Goal: Obtain resource: Download file/media

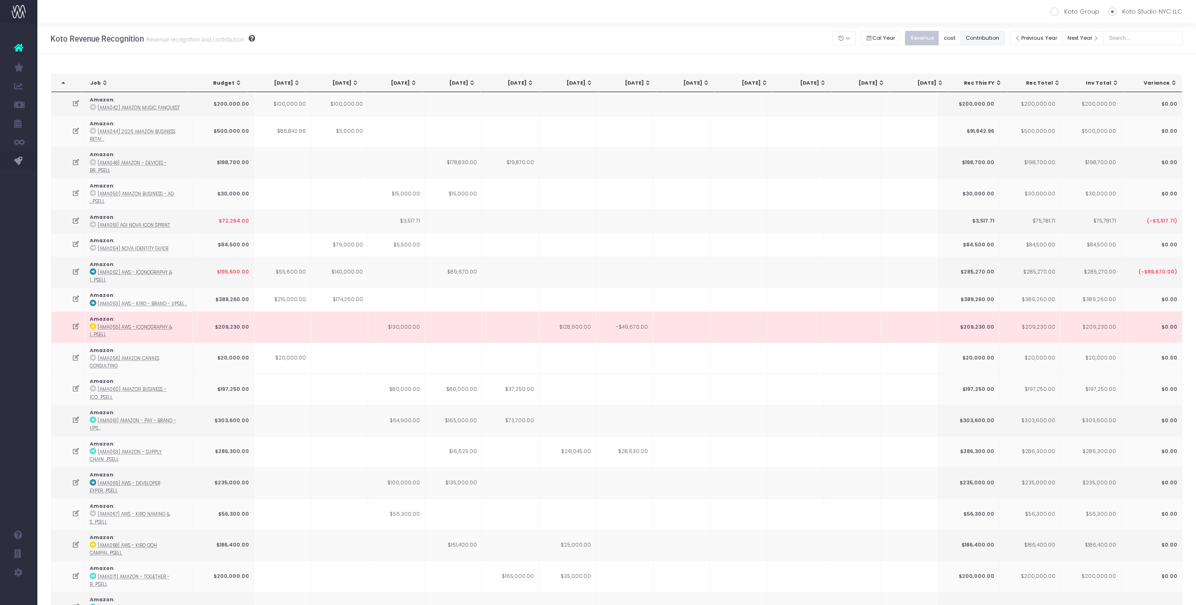
click at [995, 35] on button "Contribution" at bounding box center [983, 38] width 44 height 14
click at [926, 40] on button "Revenue" at bounding box center [922, 38] width 34 height 14
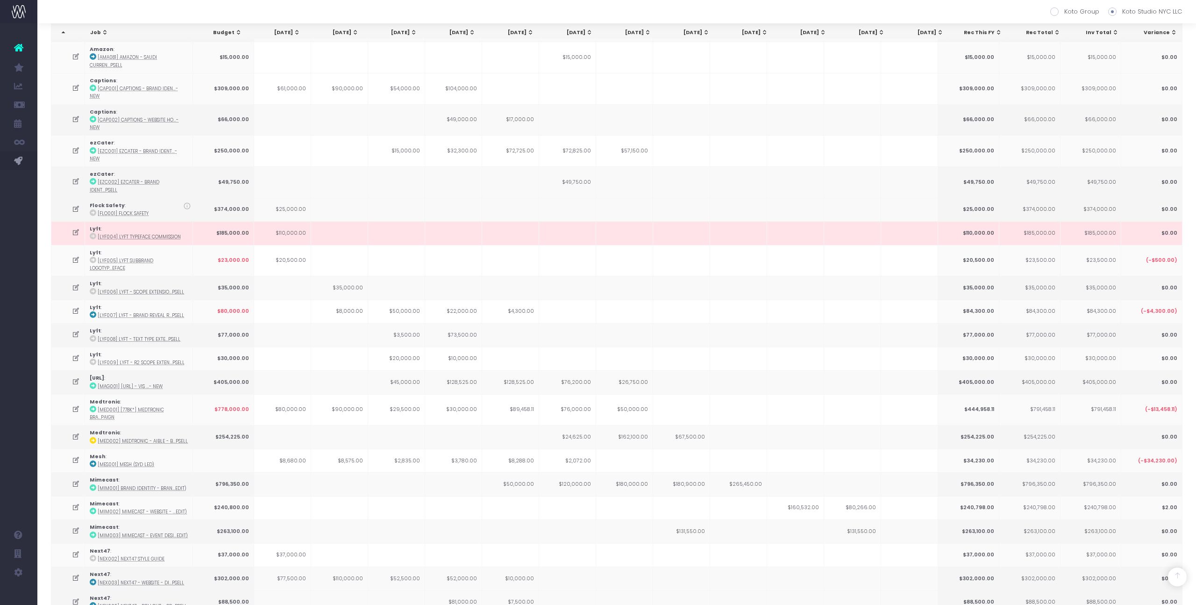
scroll to position [823, 0]
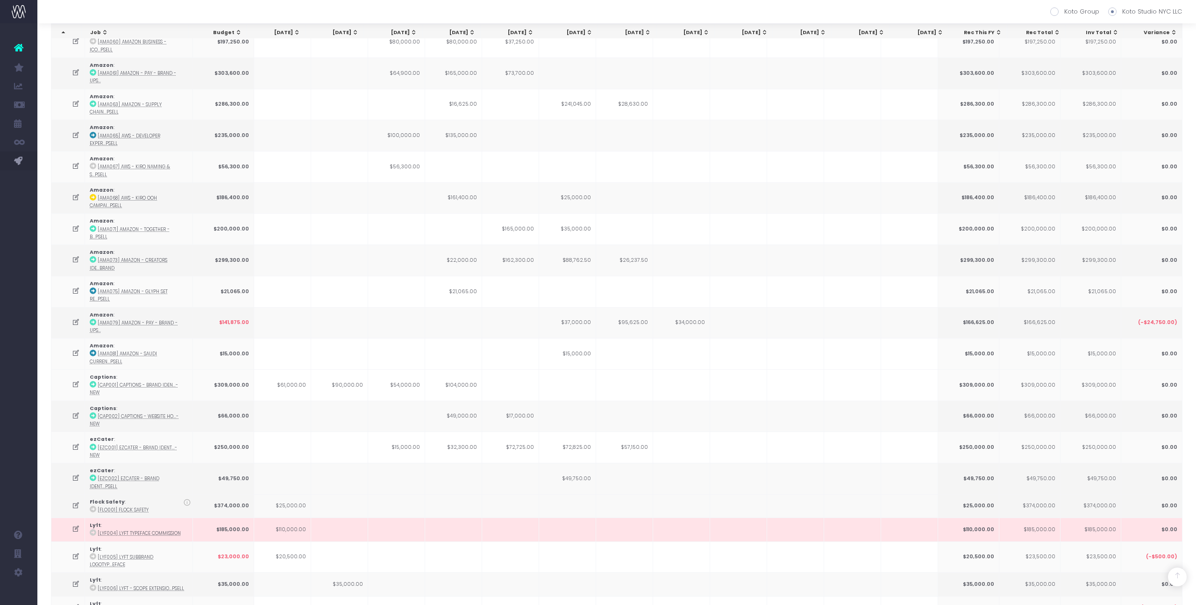
scroll to position [0, 0]
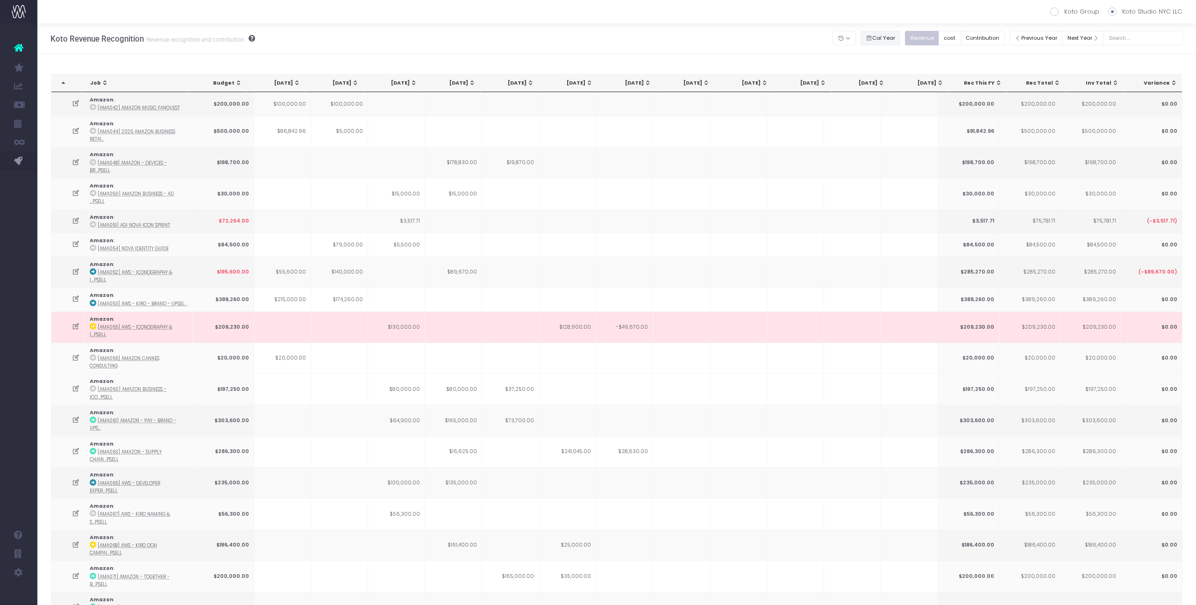
click at [899, 39] on button "Cal Year" at bounding box center [881, 38] width 40 height 14
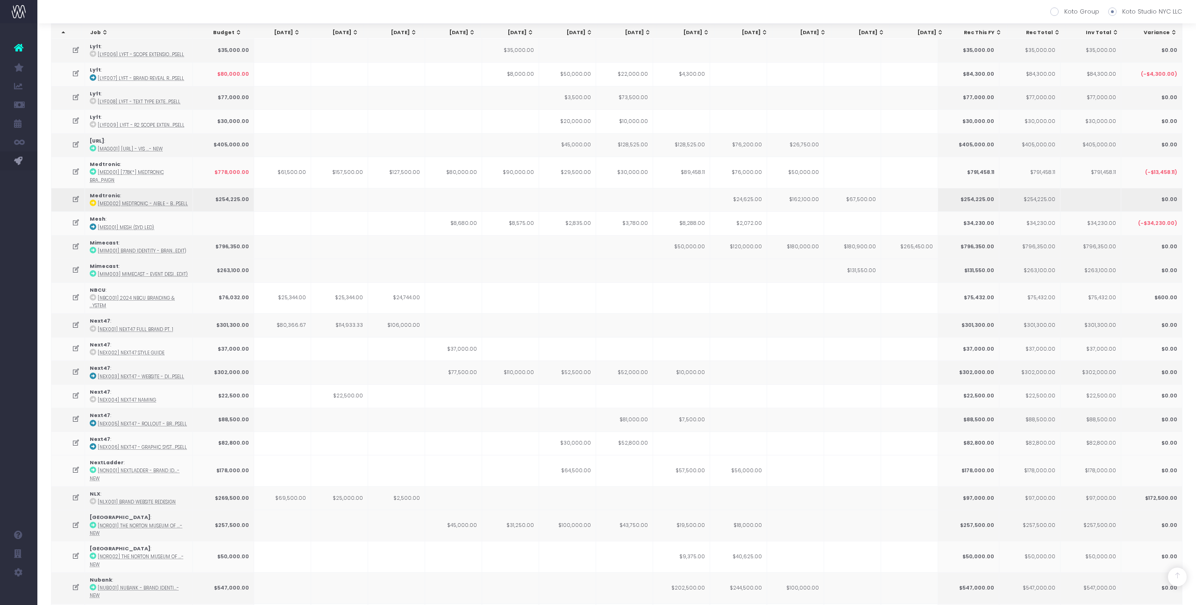
scroll to position [1202, 0]
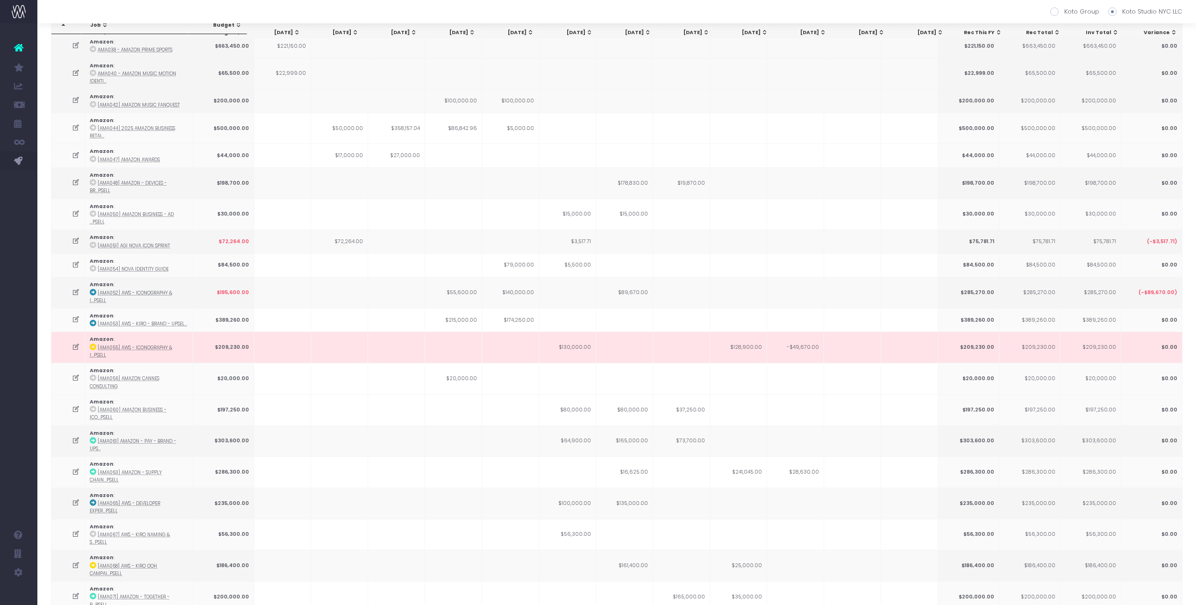
scroll to position [0, 0]
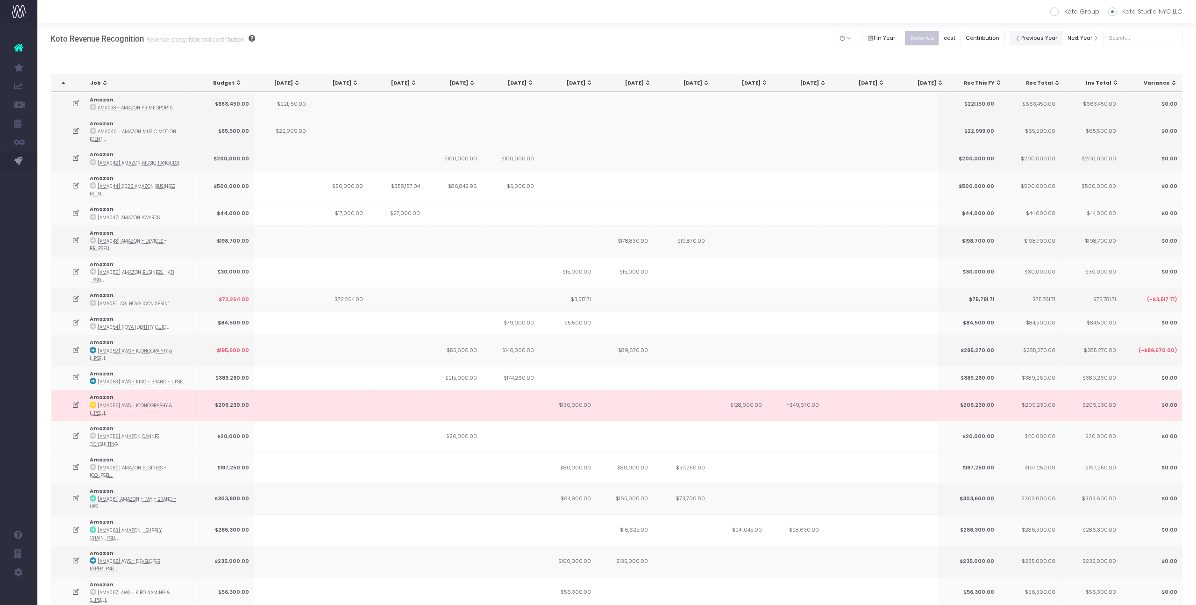
click at [1034, 40] on button "Previous Year" at bounding box center [1036, 38] width 53 height 14
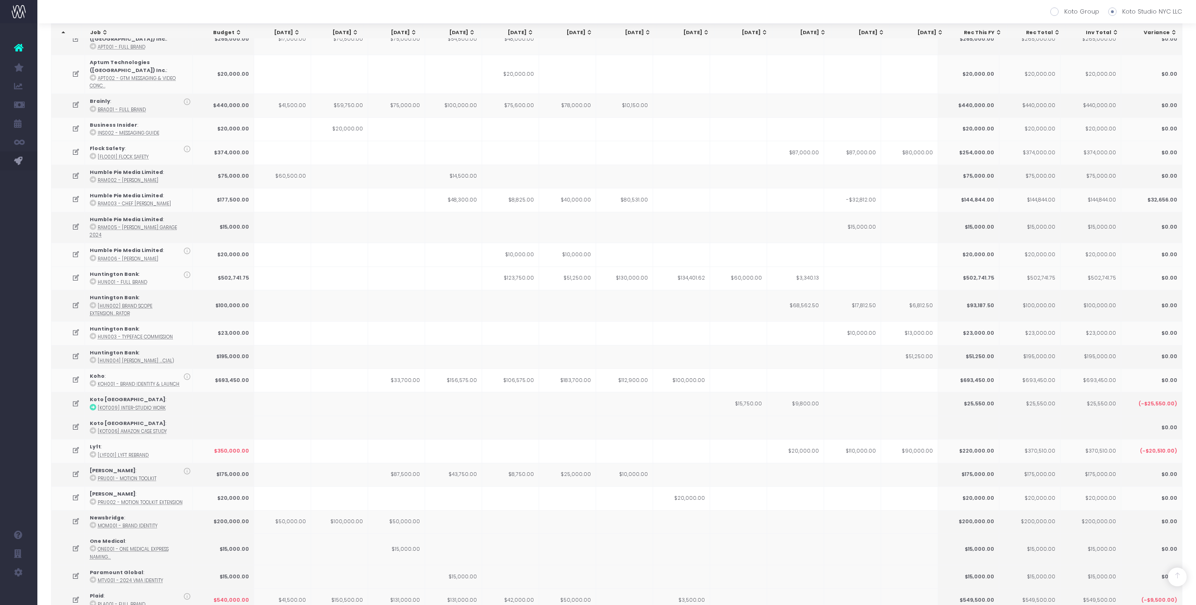
scroll to position [1210, 0]
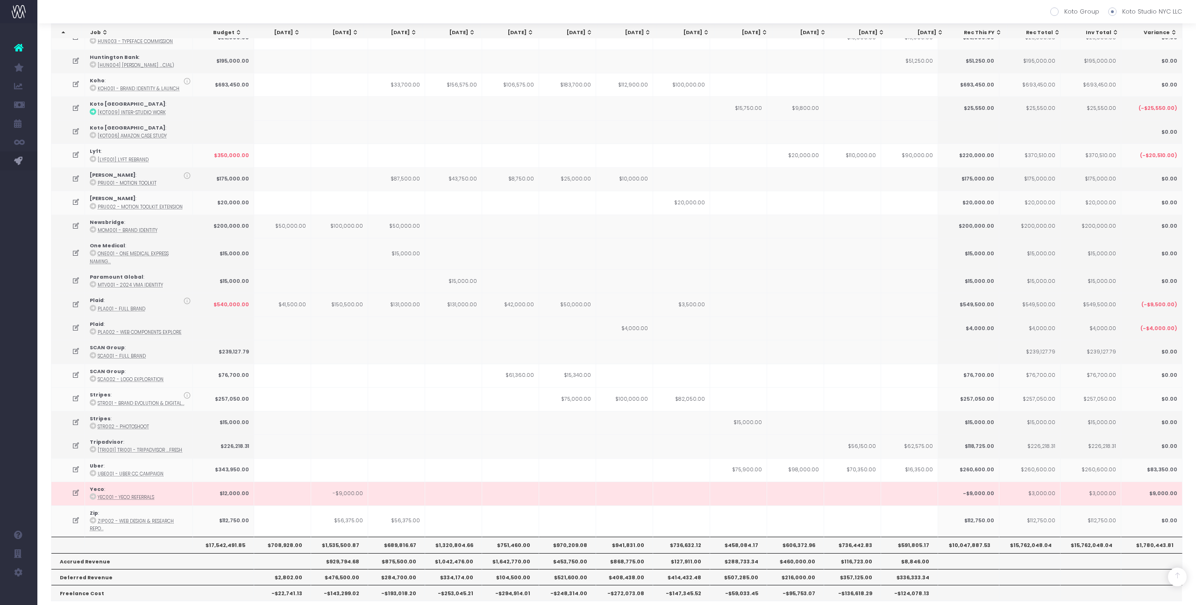
click at [117, 604] on span "Excel" at bounding box center [112, 614] width 13 height 8
click at [799, 537] on th "$606,372.96" at bounding box center [795, 545] width 57 height 16
click at [115, 604] on span "Excel" at bounding box center [112, 614] width 13 height 8
